Goal: Information Seeking & Learning: Find specific fact

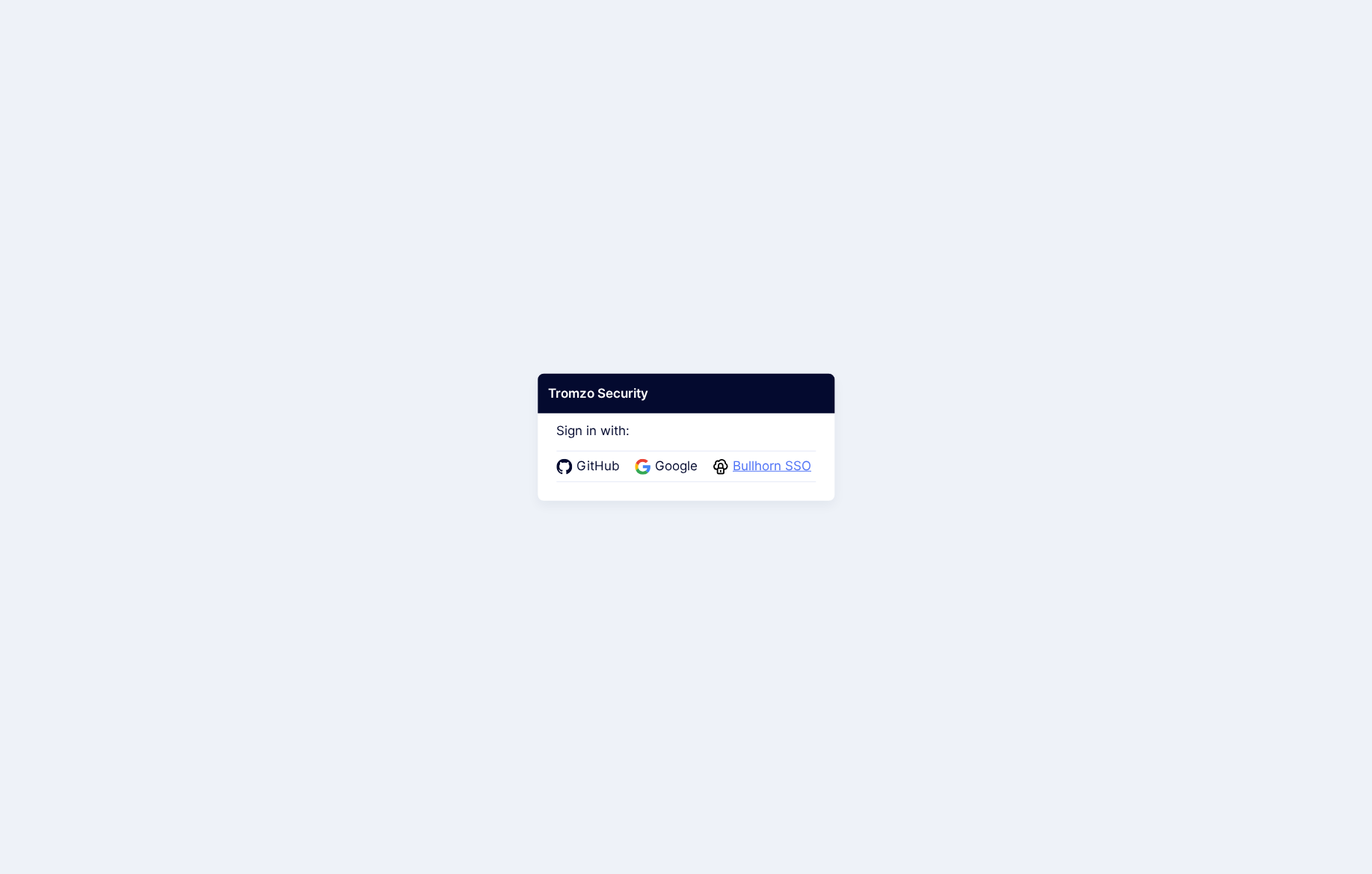
click at [768, 463] on span "Bullhorn SSO" at bounding box center [772, 466] width 87 height 20
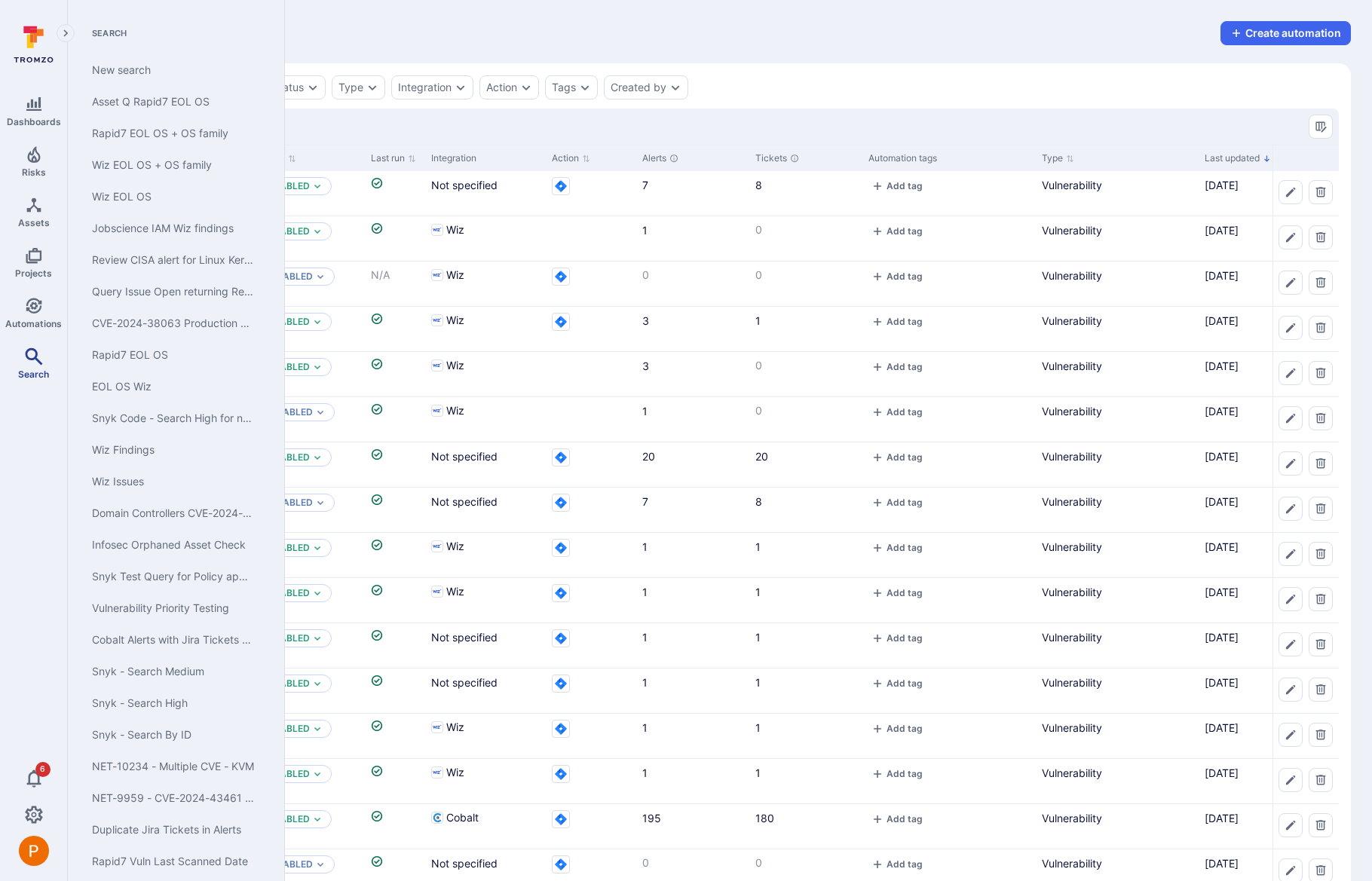
click at [37, 350] on icon "Search" at bounding box center [33, 356] width 17 height 17
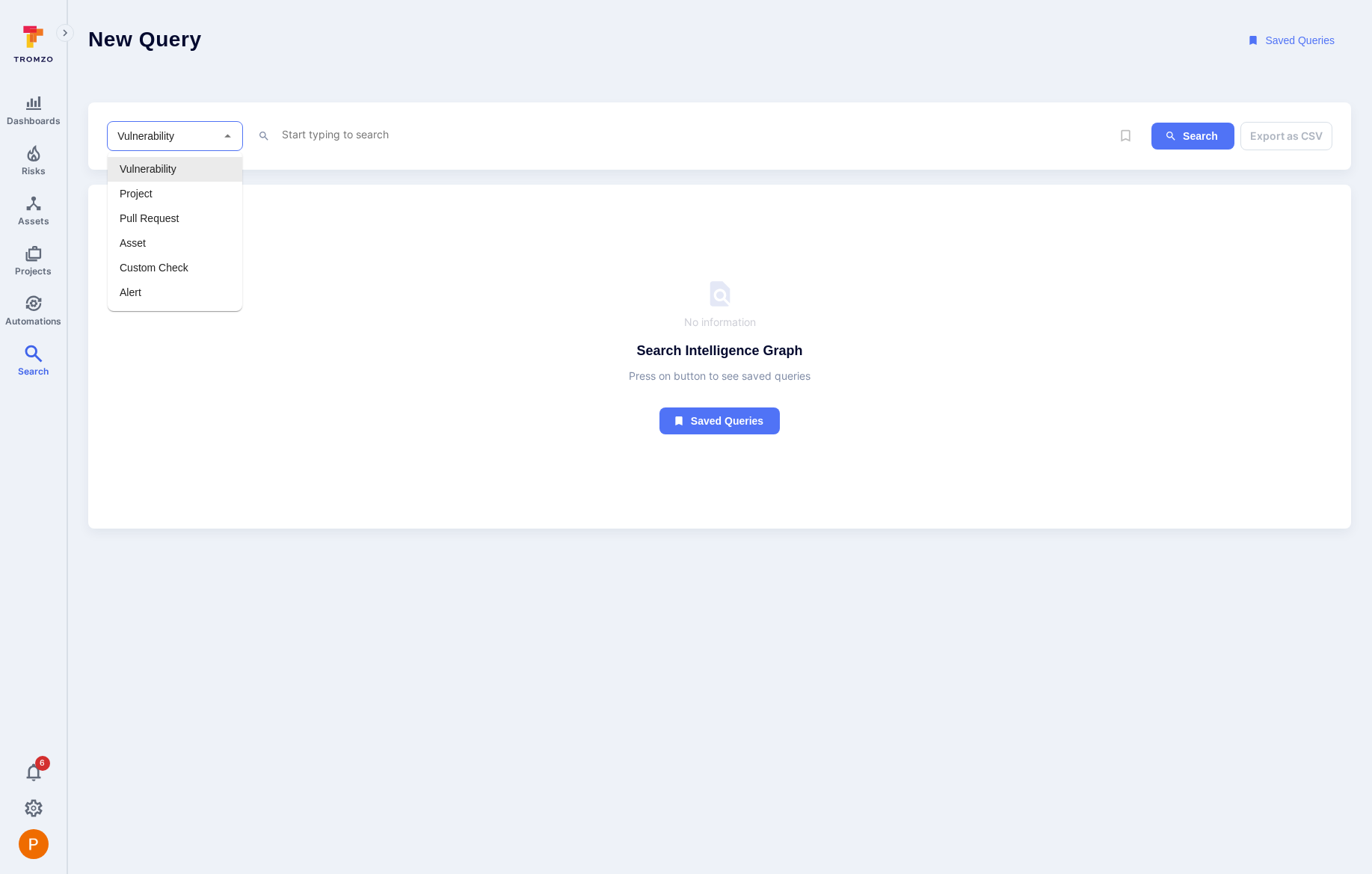
click at [167, 139] on input "Vulnerability" at bounding box center [163, 135] width 98 height 15
click at [162, 298] on li "Alert" at bounding box center [175, 292] width 135 height 24
type input "Alert"
click at [332, 133] on textarea "Intelligence Graph search area" at bounding box center [684, 135] width 807 height 19
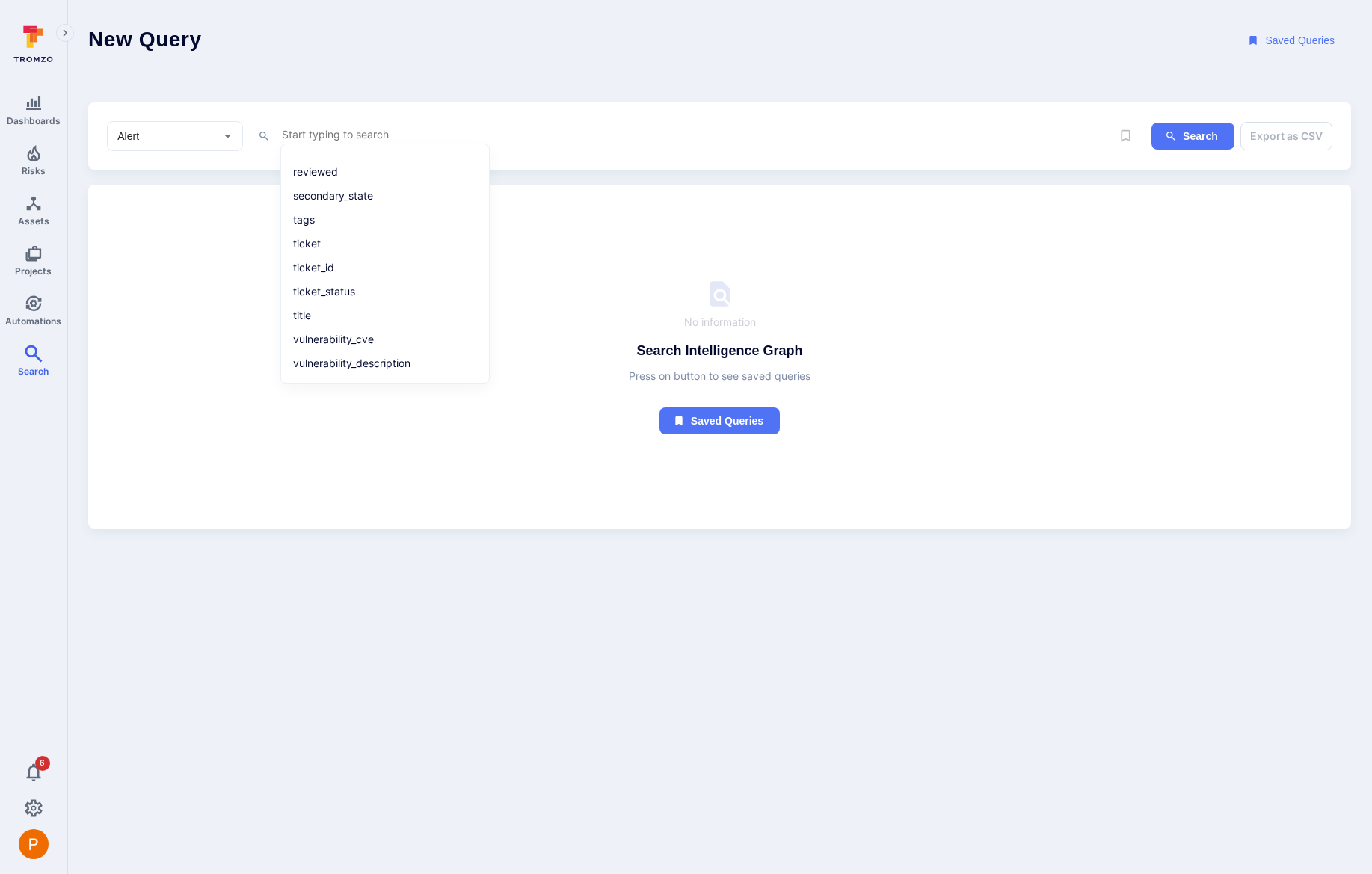
scroll to position [457, 0]
click at [336, 306] on li "title" at bounding box center [384, 305] width 190 height 21
click at [331, 194] on li "~ contains" at bounding box center [384, 191] width 190 height 21
paste textarea "CVE-2024-43461"
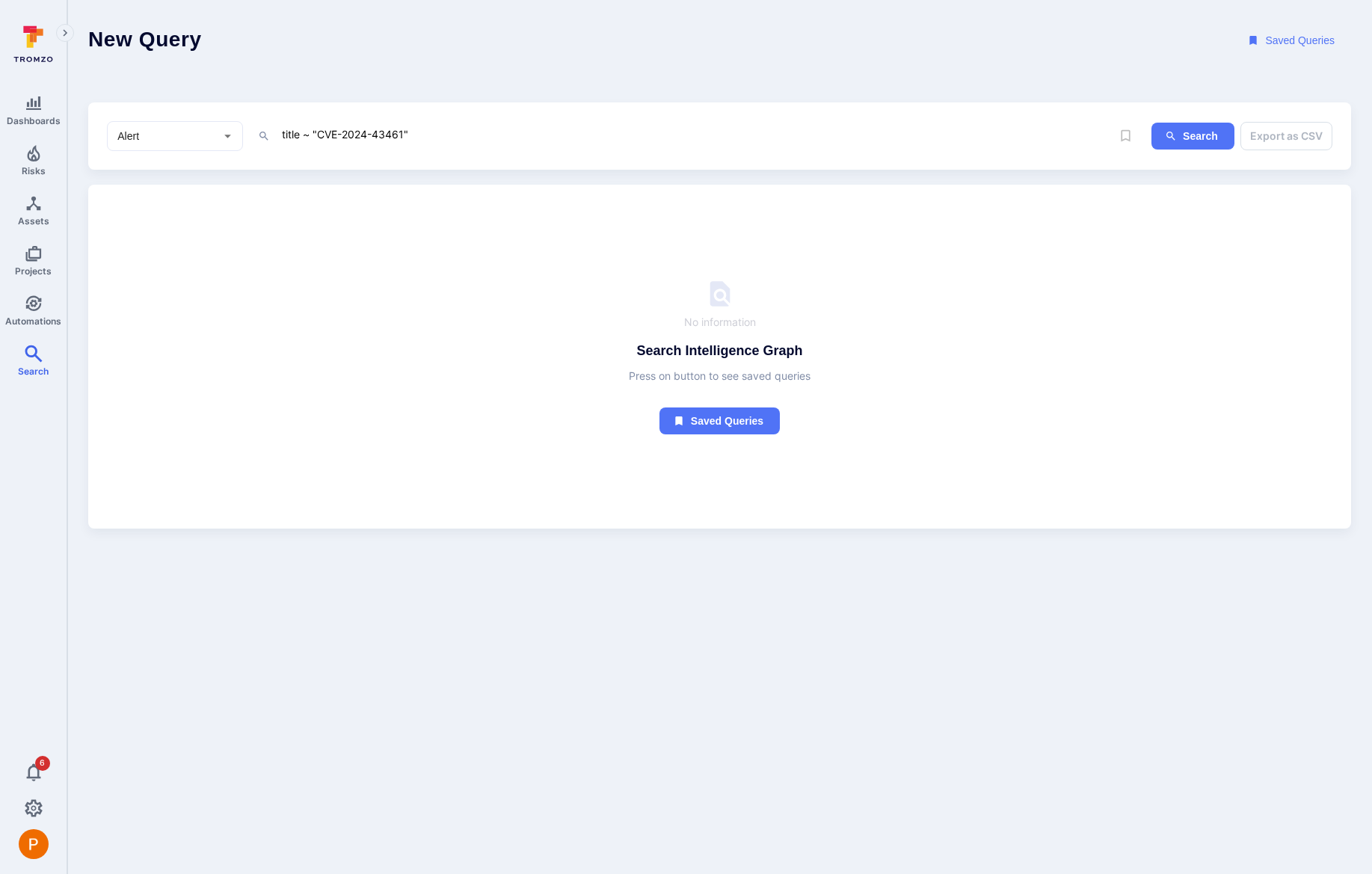
click at [540, 139] on textarea "title ~ "CVE-2024-43461"" at bounding box center [684, 135] width 807 height 19
type textarea "title ~ "CVE-2024-43461""
click at [1183, 135] on button "Search" at bounding box center [1192, 136] width 83 height 28
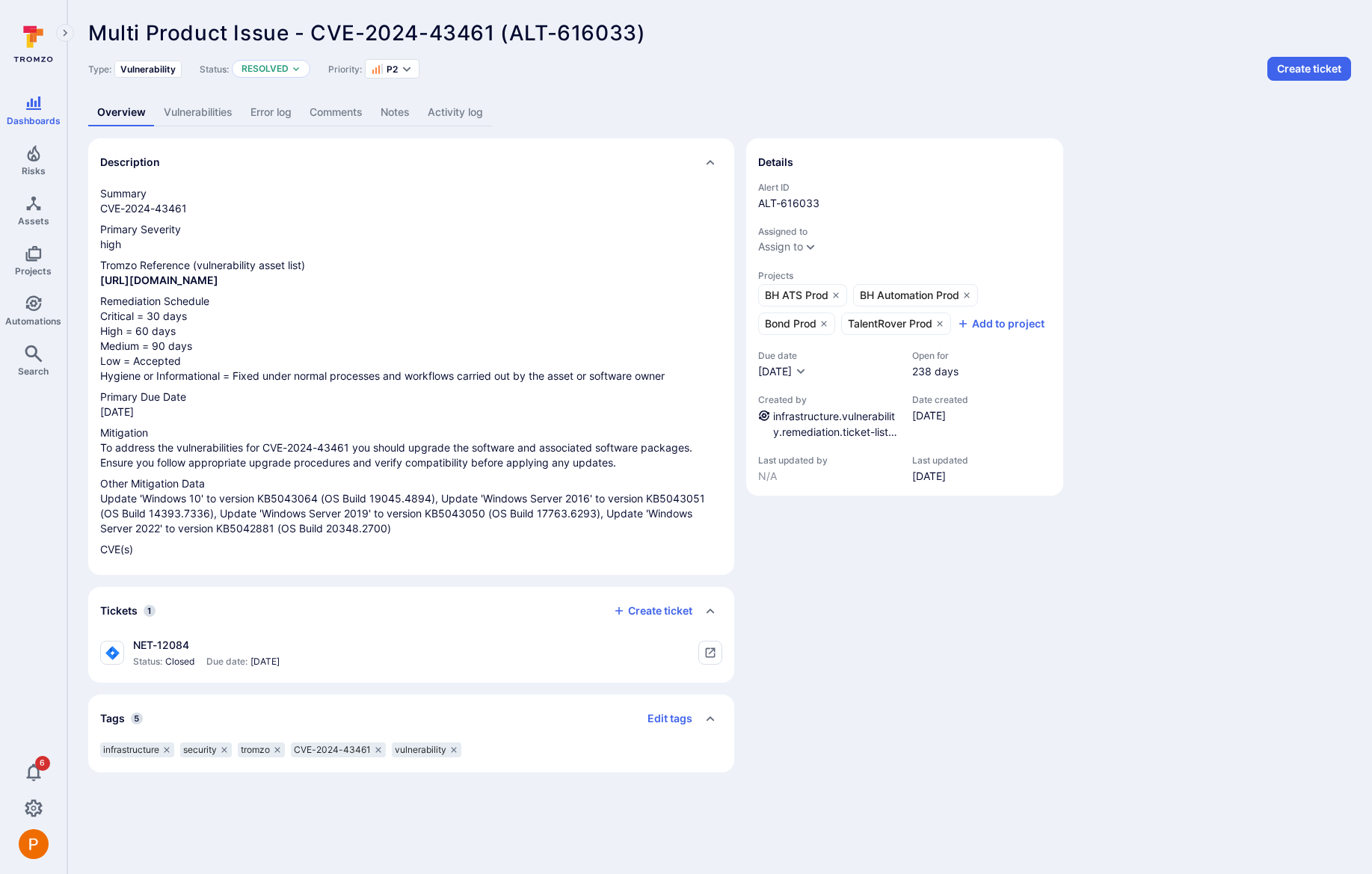
click at [190, 106] on link "Vulnerabilities" at bounding box center [198, 112] width 87 height 28
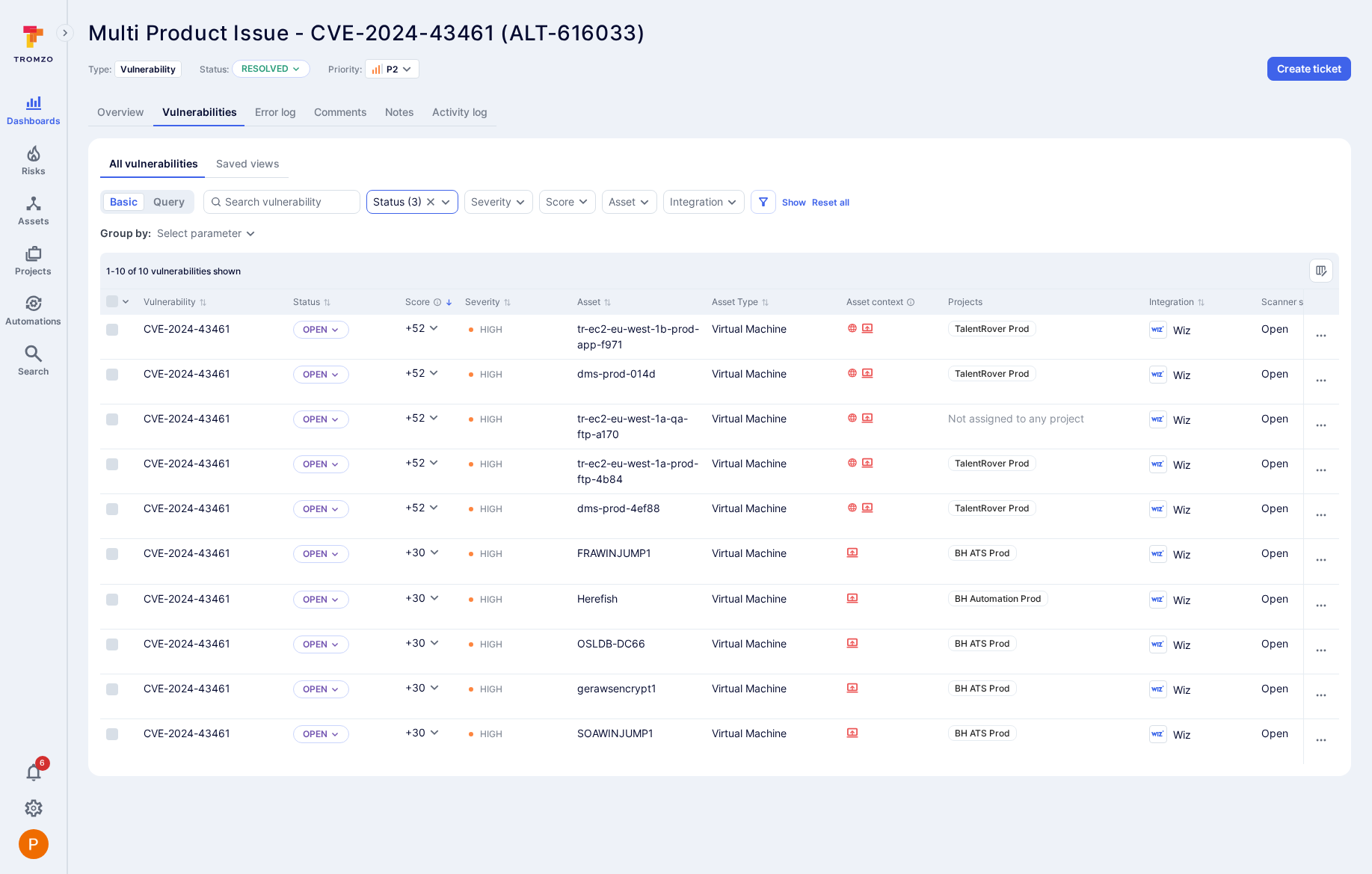
click at [448, 205] on icon "Expand dropdown" at bounding box center [445, 202] width 12 height 12
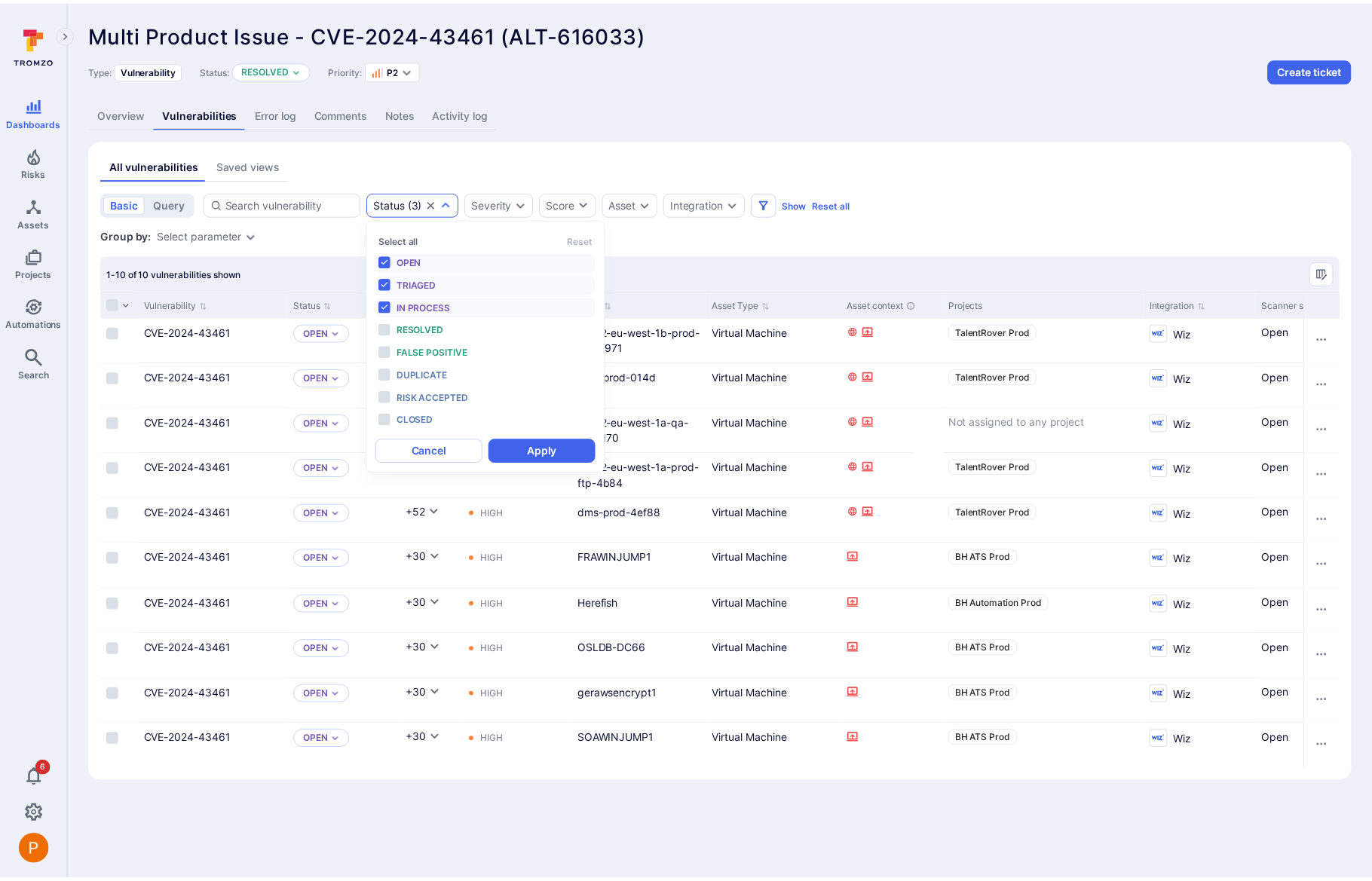
scroll to position [12, 0]
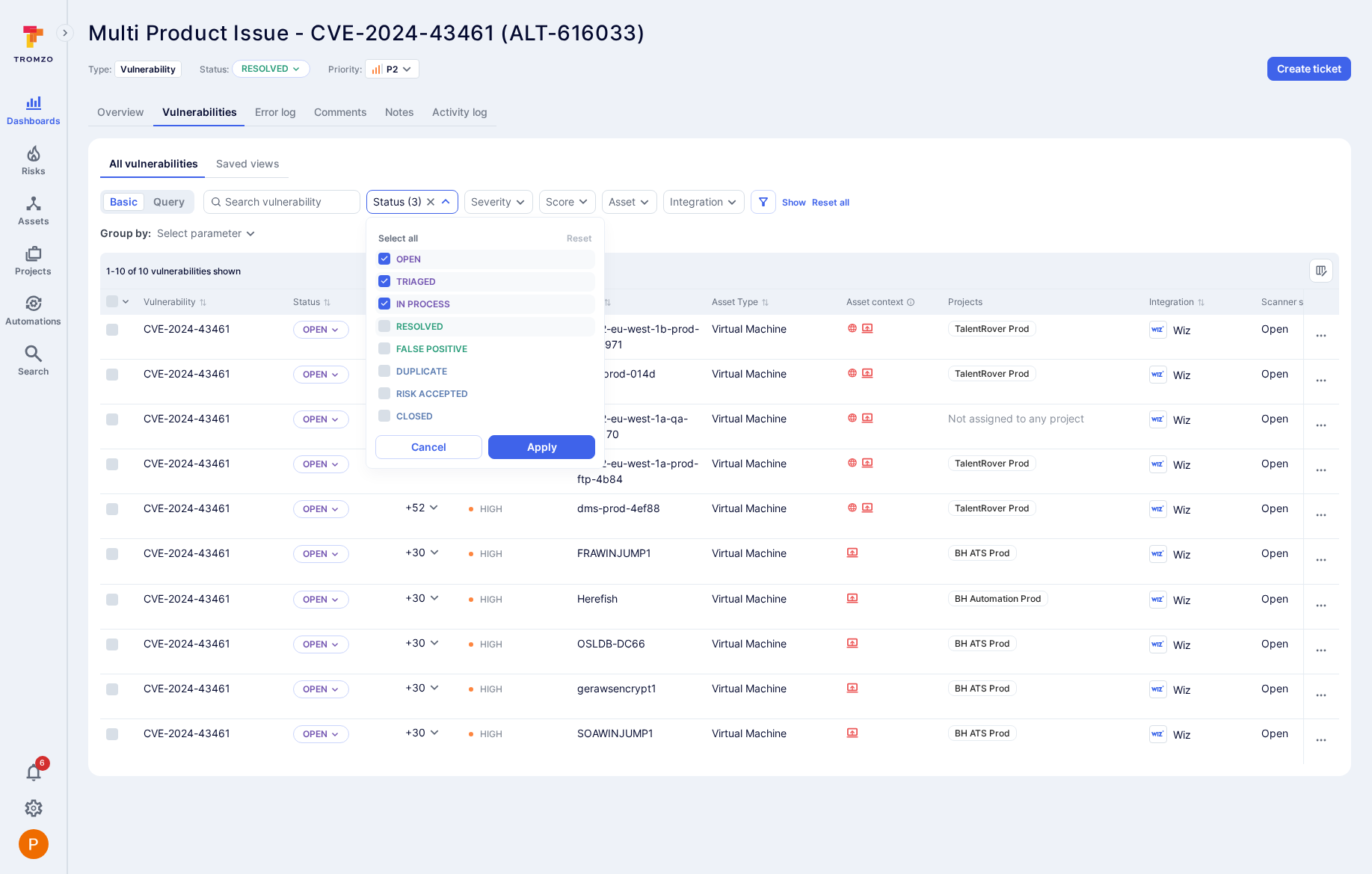
click at [412, 328] on span "Resolved" at bounding box center [420, 326] width 47 height 11
click at [410, 350] on span "False positive" at bounding box center [432, 349] width 71 height 11
drag, startPoint x: 411, startPoint y: 368, endPoint x: 410, endPoint y: 380, distance: 12.0
click at [411, 369] on span "Duplicate" at bounding box center [421, 371] width 51 height 11
click at [399, 399] on div "Risk accepted" at bounding box center [458, 394] width 124 height 17
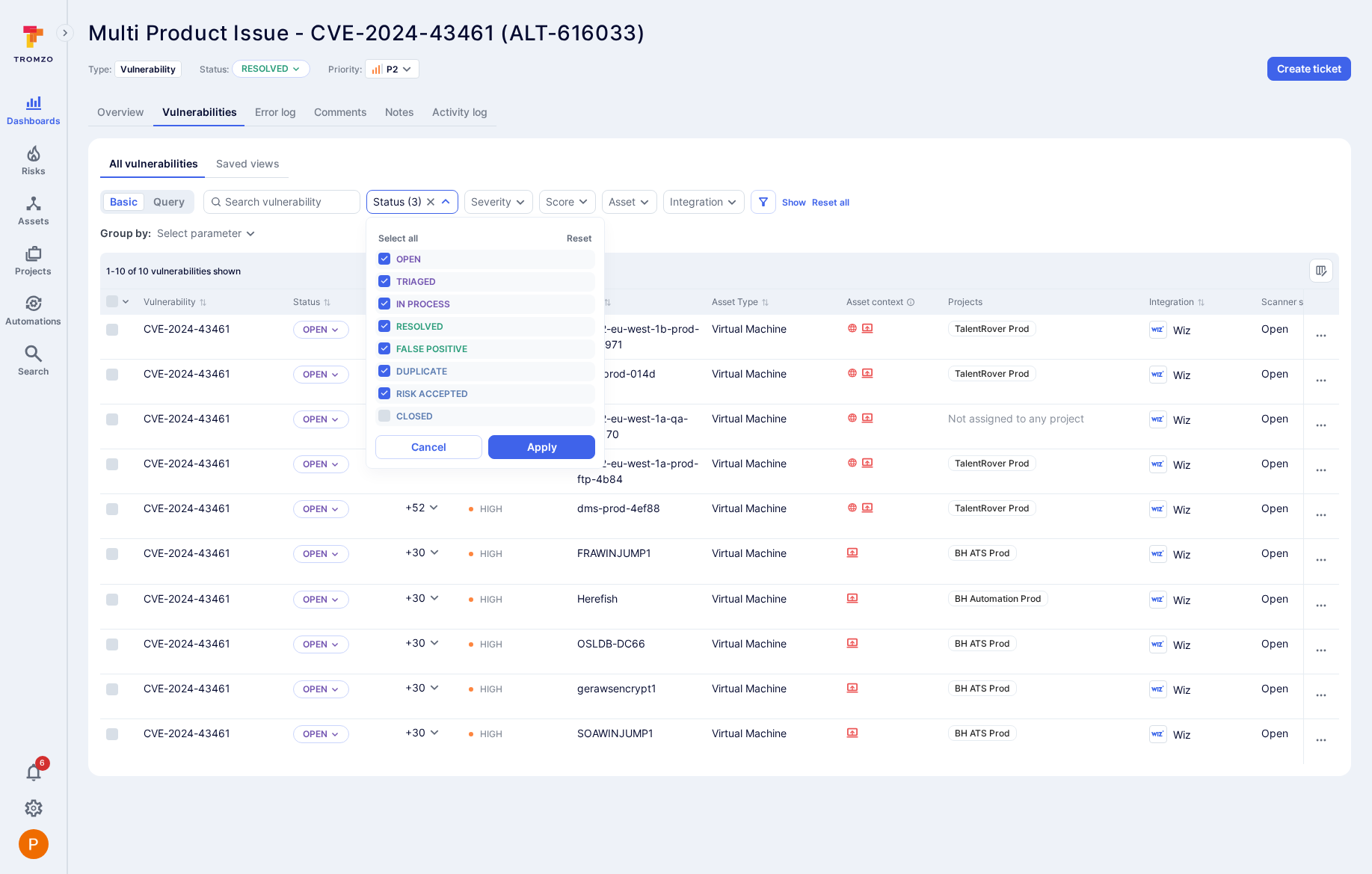
click at [399, 417] on li "Closed" at bounding box center [485, 416] width 220 height 20
click at [520, 453] on button "Apply" at bounding box center [542, 446] width 107 height 24
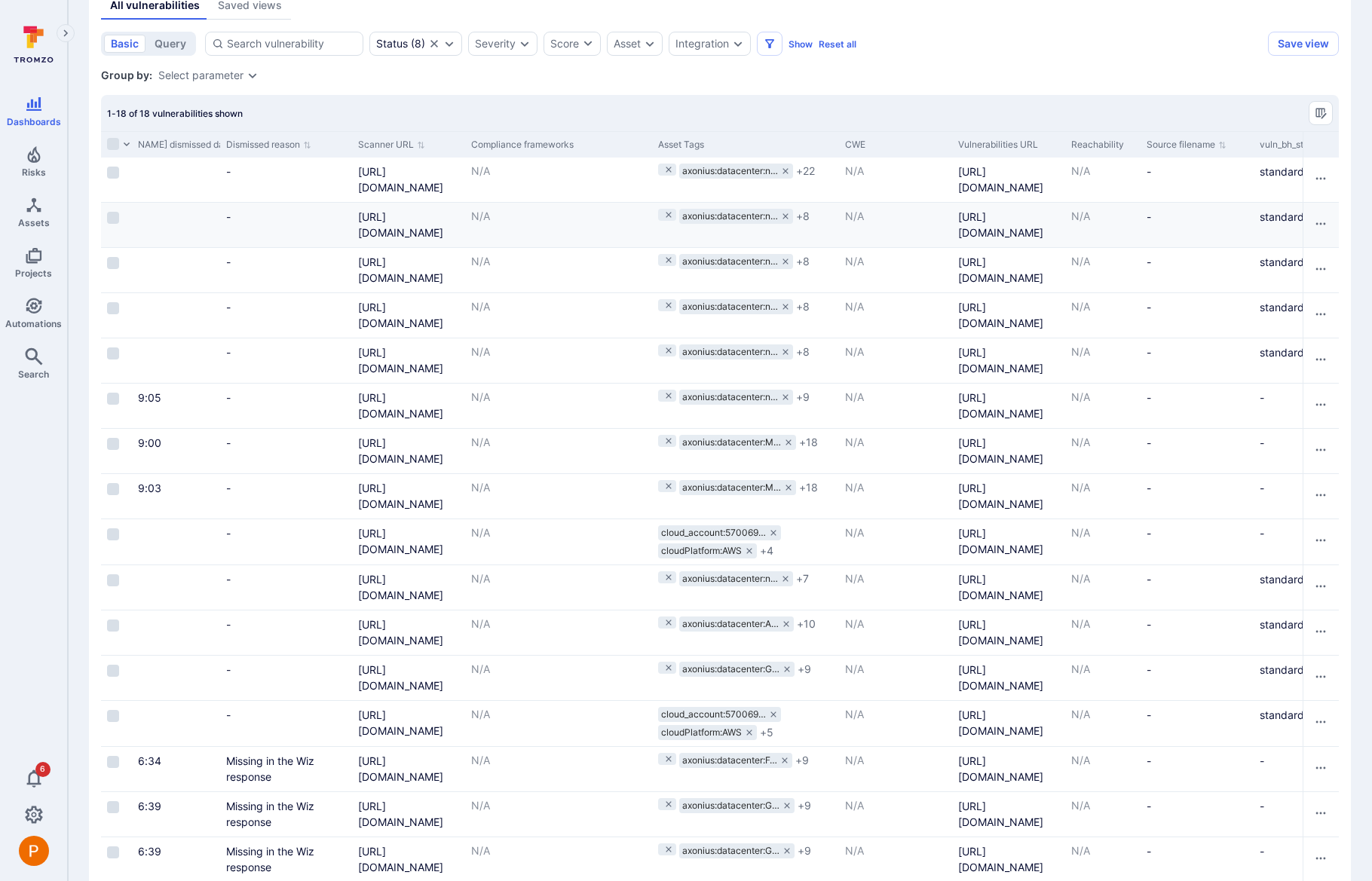
scroll to position [157, 0]
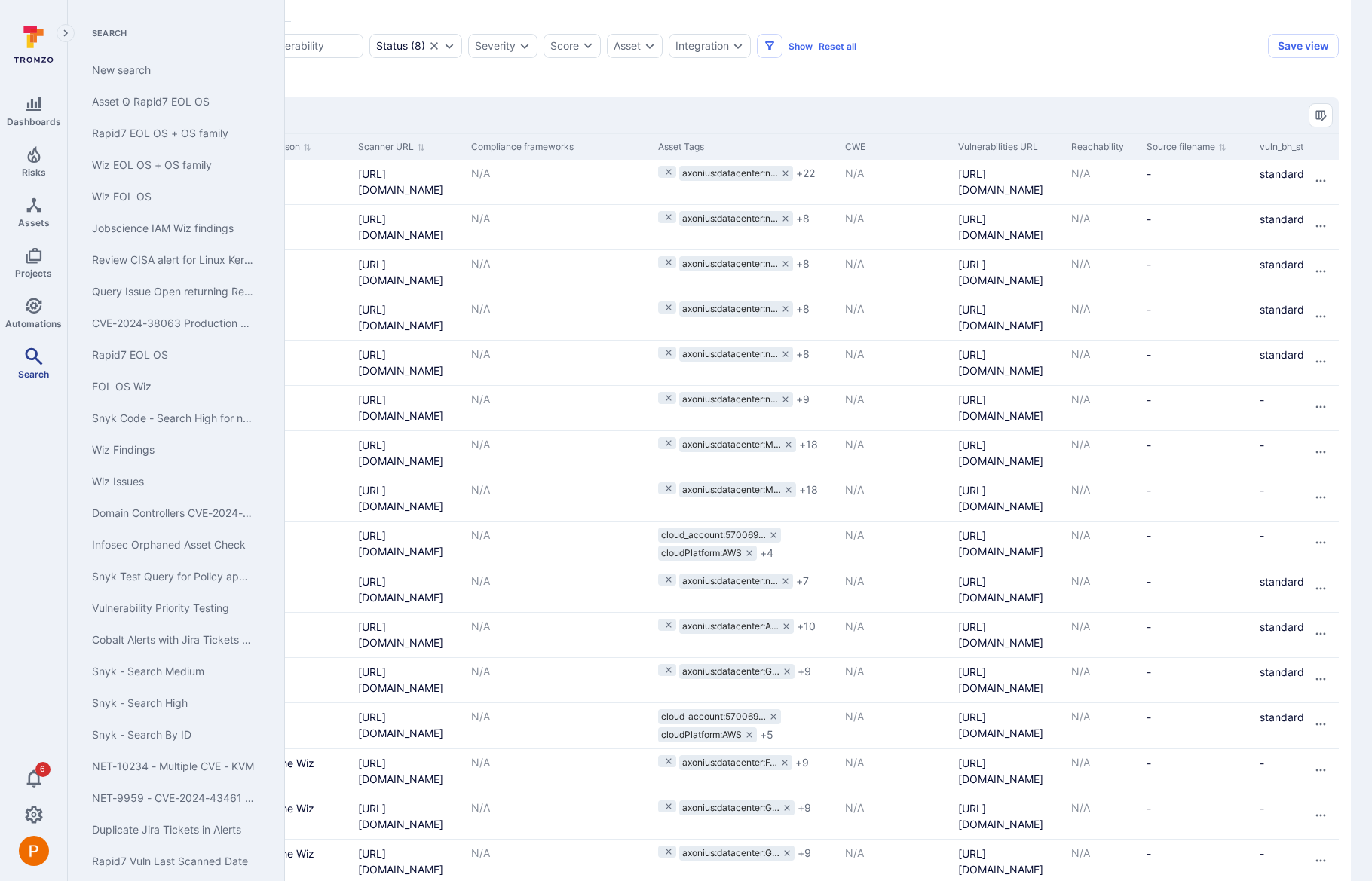
click at [29, 368] on span "Search" at bounding box center [33, 374] width 31 height 11
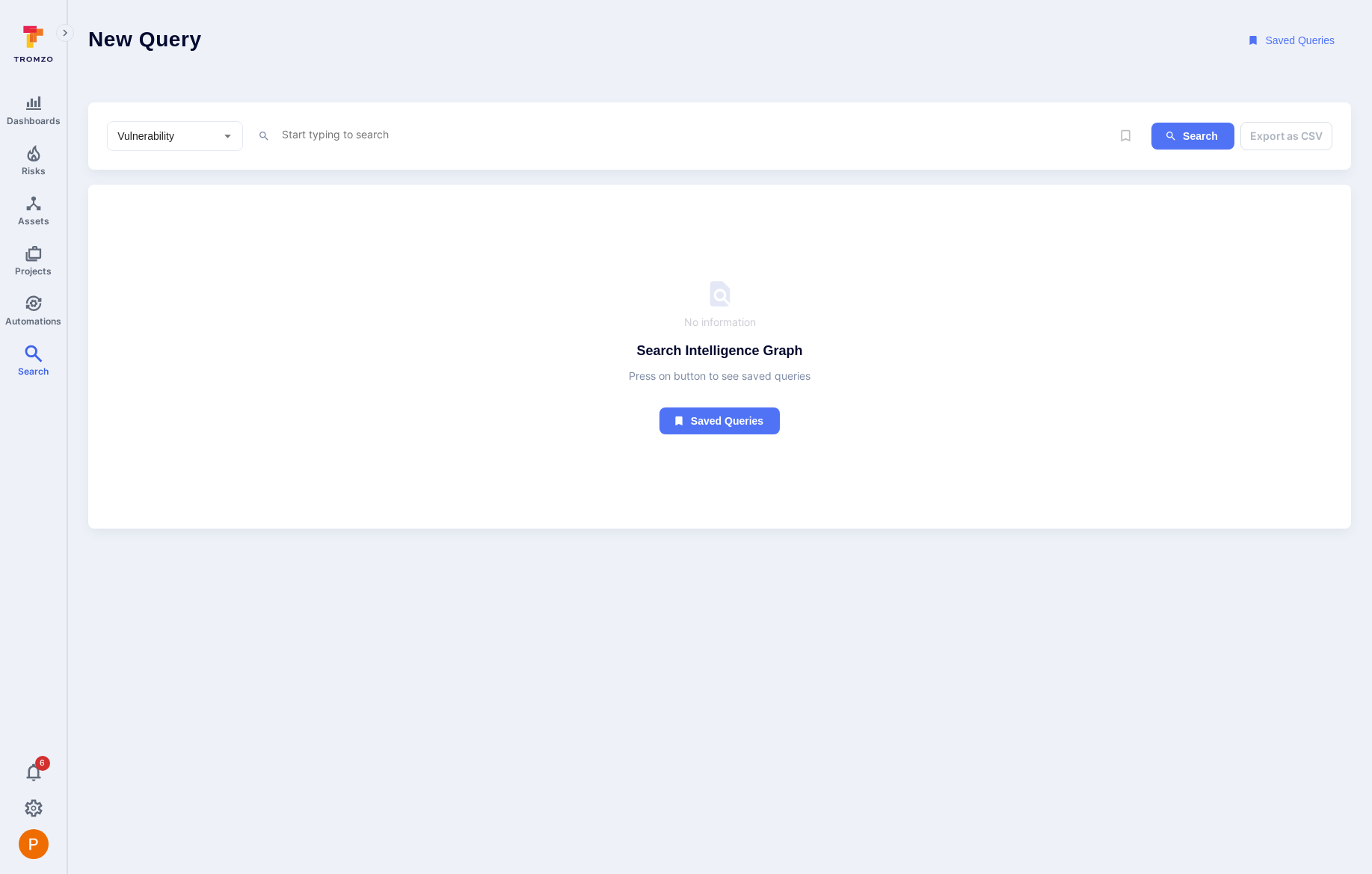
click at [317, 135] on textarea "Intelligence Graph search area" at bounding box center [684, 135] width 807 height 19
click at [324, 161] on li "cve" at bounding box center [384, 164] width 190 height 21
click at [329, 213] on li "~ contains" at bounding box center [384, 209] width 190 height 21
paste textarea "CVE-2024-43461"
click at [465, 135] on textarea "cve ~ "CVE-2024-43461"" at bounding box center [684, 135] width 807 height 19
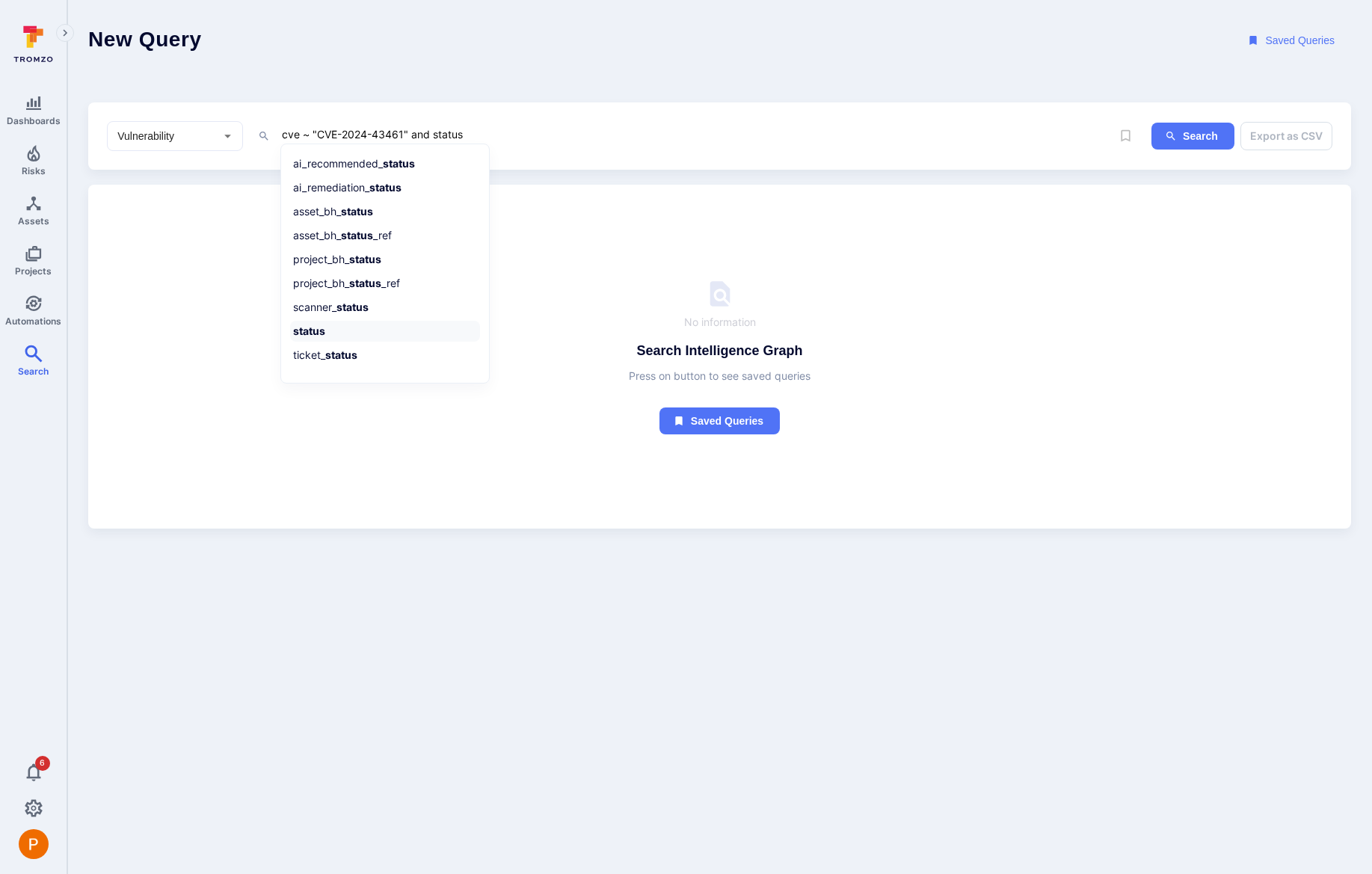
click at [387, 334] on li "status" at bounding box center [384, 331] width 190 height 21
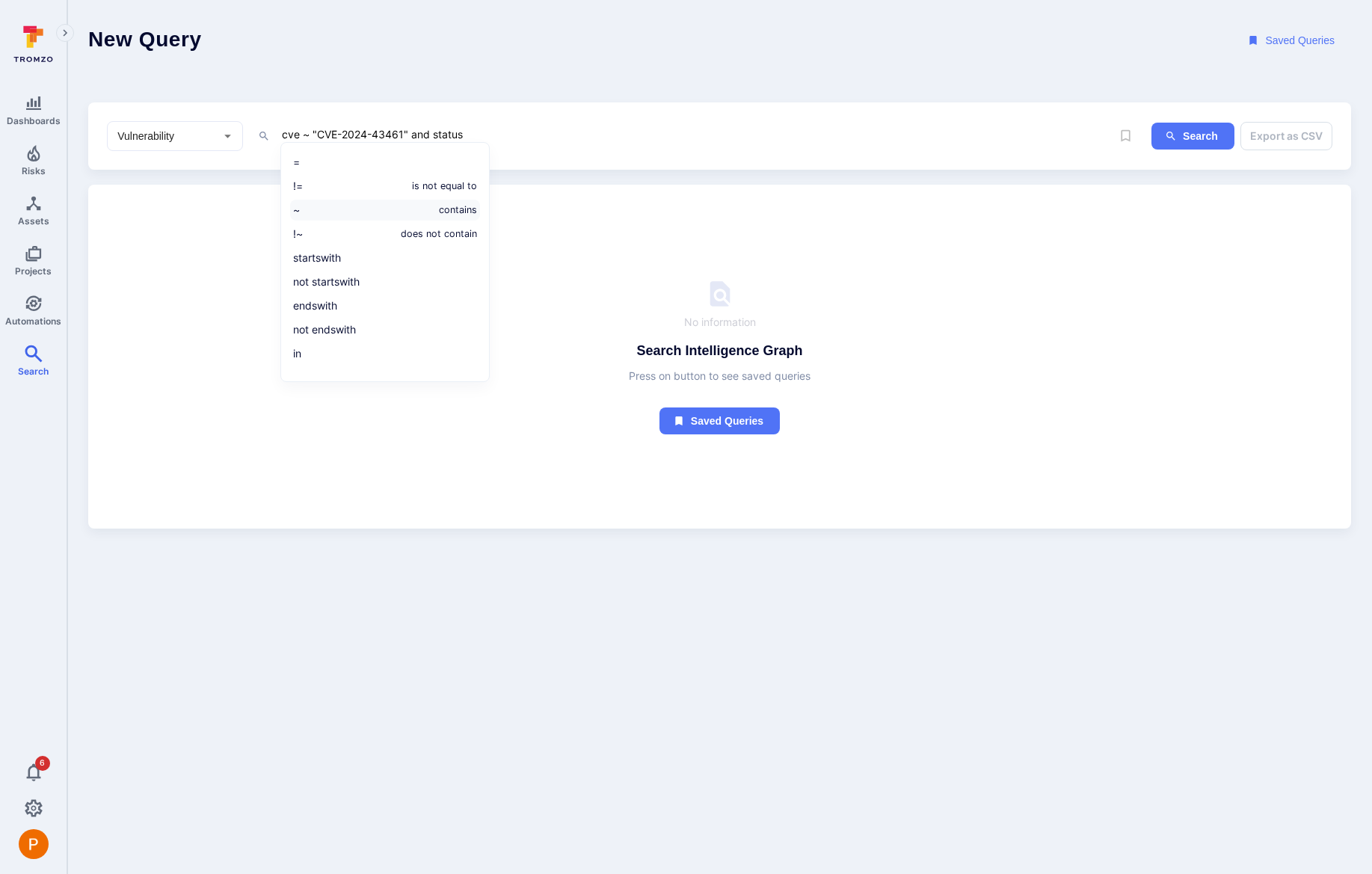
click at [371, 209] on li "~ contains" at bounding box center [384, 209] width 190 height 21
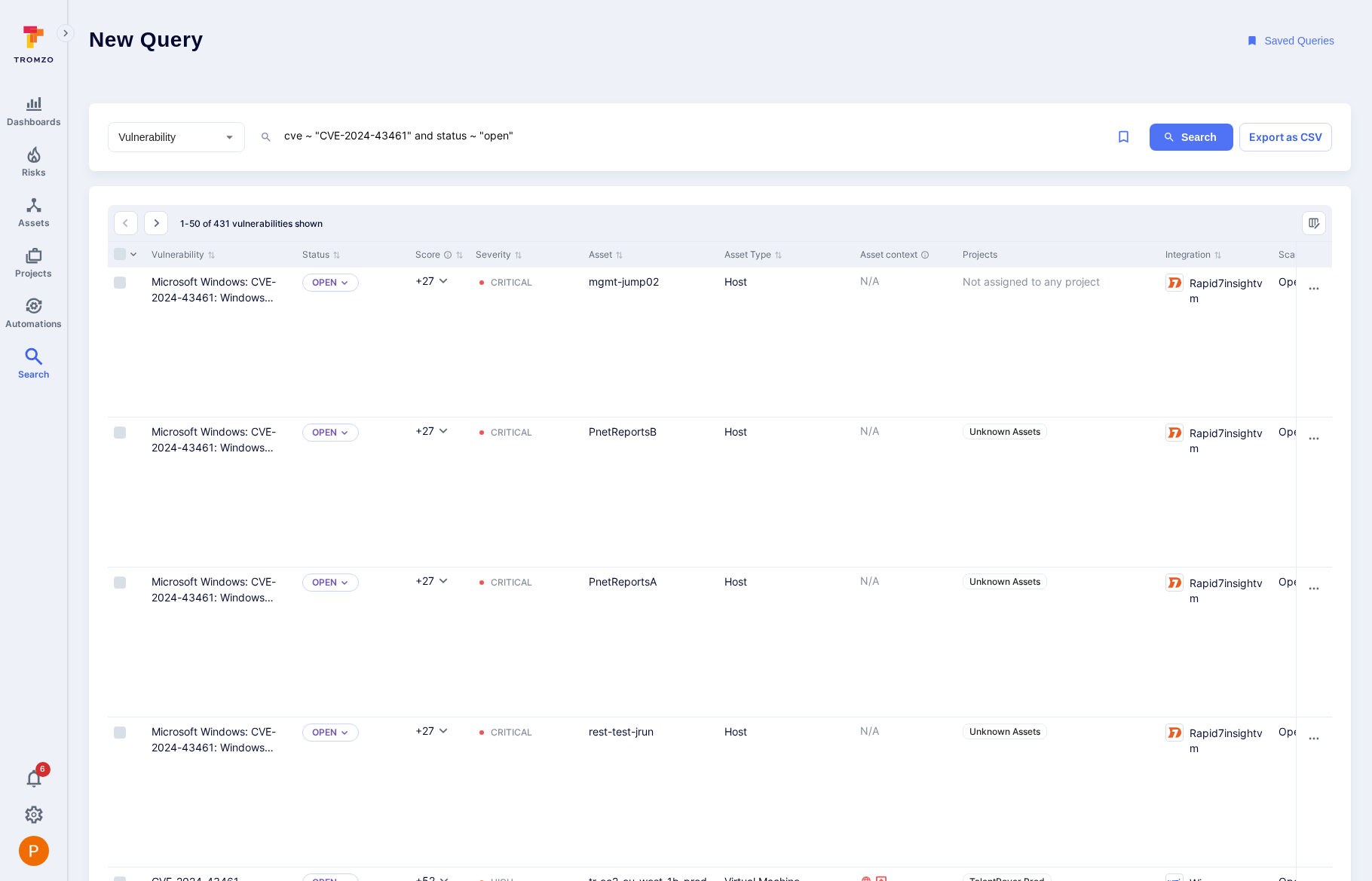
click at [556, 134] on textarea "cve ~ "CVE-2024-43461" and status ~ "open"" at bounding box center [684, 136] width 804 height 19
click at [404, 242] on li "project _name" at bounding box center [387, 237] width 191 height 21
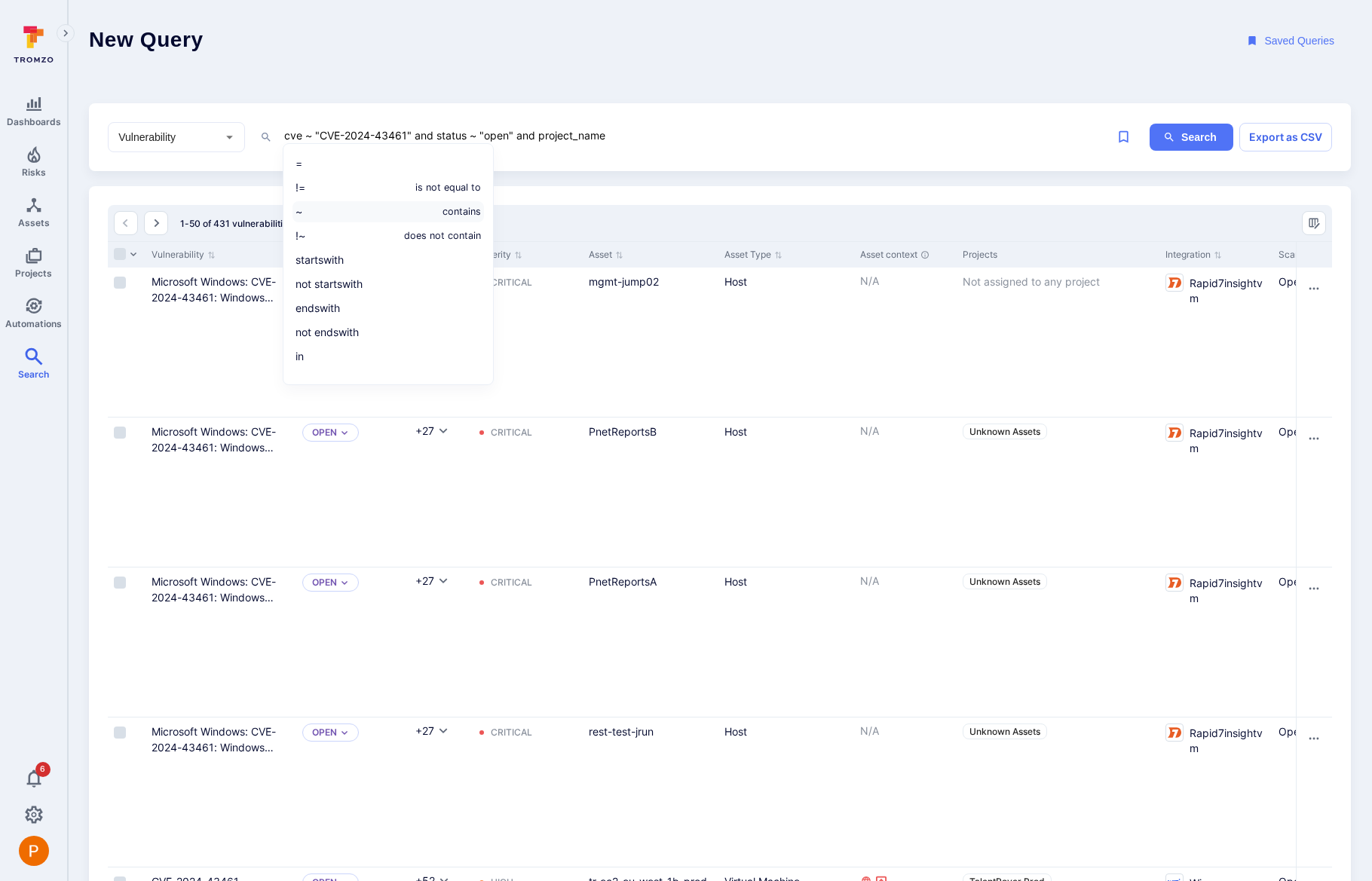
click at [370, 216] on li "~ contains" at bounding box center [387, 211] width 191 height 21
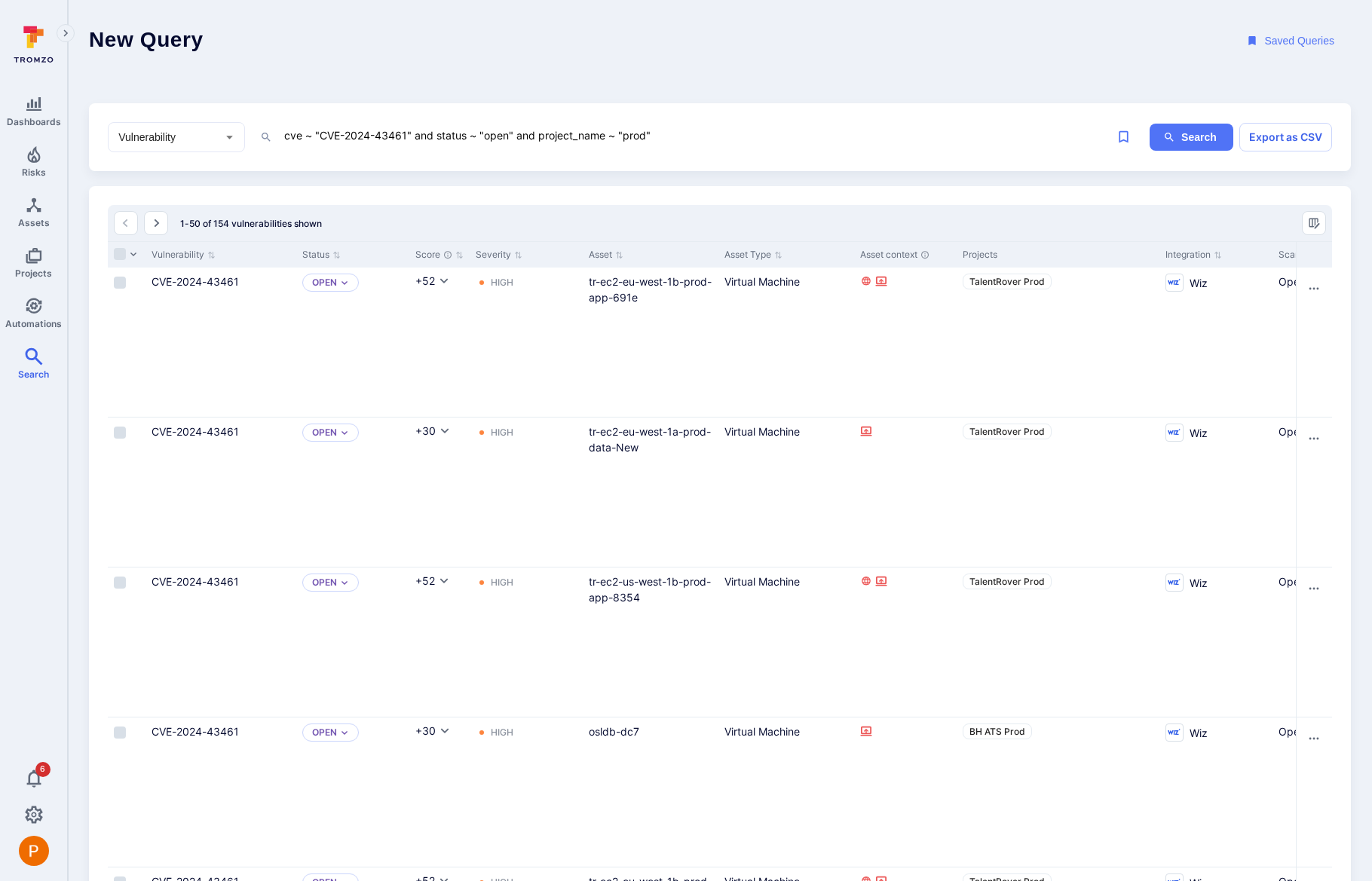
click at [665, 137] on textarea "cve ~ "CVE-2024-43461" and status ~ "open" and project_name ~ "prod"" at bounding box center [684, 136] width 804 height 19
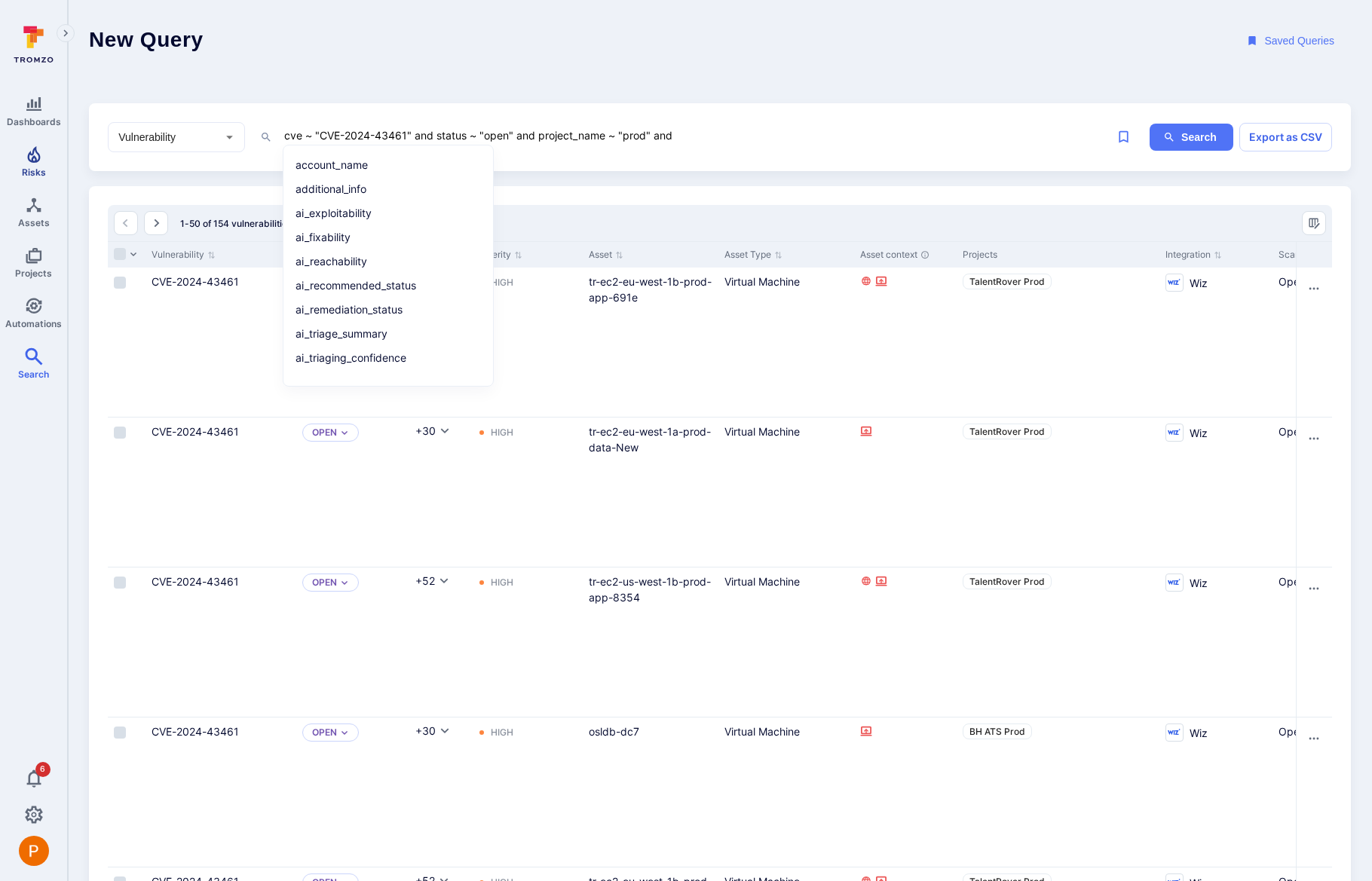
type textarea "cve ~ "CVE-2024-43461" and status ~ "open" and project_name ~ "prod" and"
